Goal: Navigation & Orientation: Find specific page/section

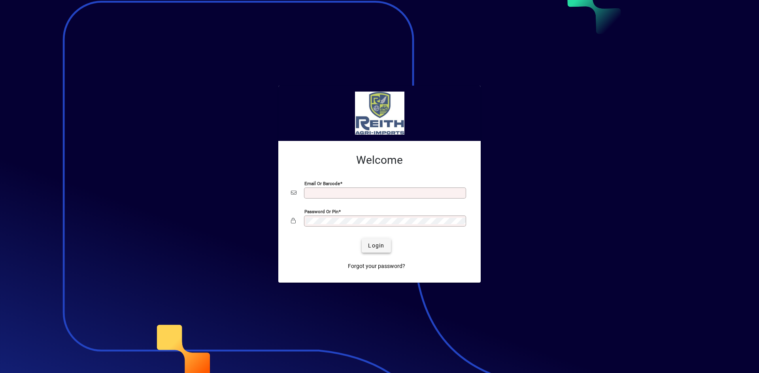
type input "**********"
click at [362, 244] on span "submit" at bounding box center [376, 245] width 29 height 19
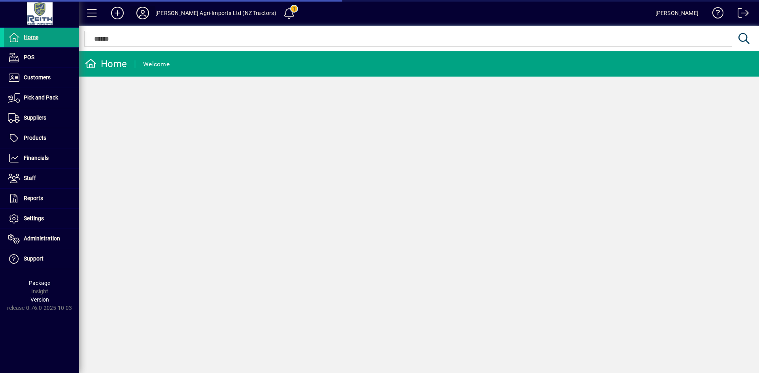
click at [143, 10] on icon at bounding box center [143, 13] width 16 height 13
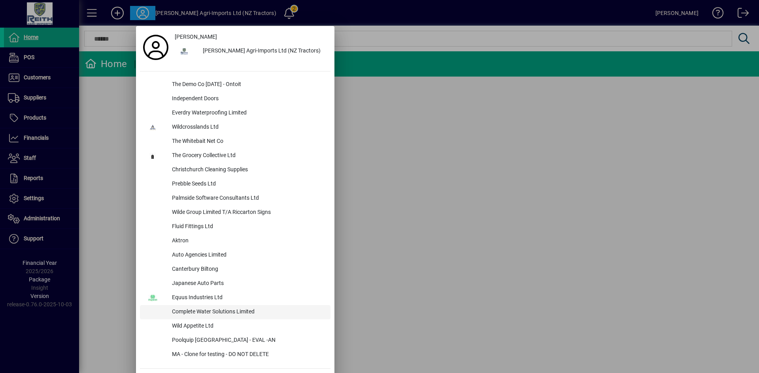
click at [228, 307] on div "Complete Water Solutions Limited" at bounding box center [248, 312] width 165 height 14
